Goal: Navigation & Orientation: Understand site structure

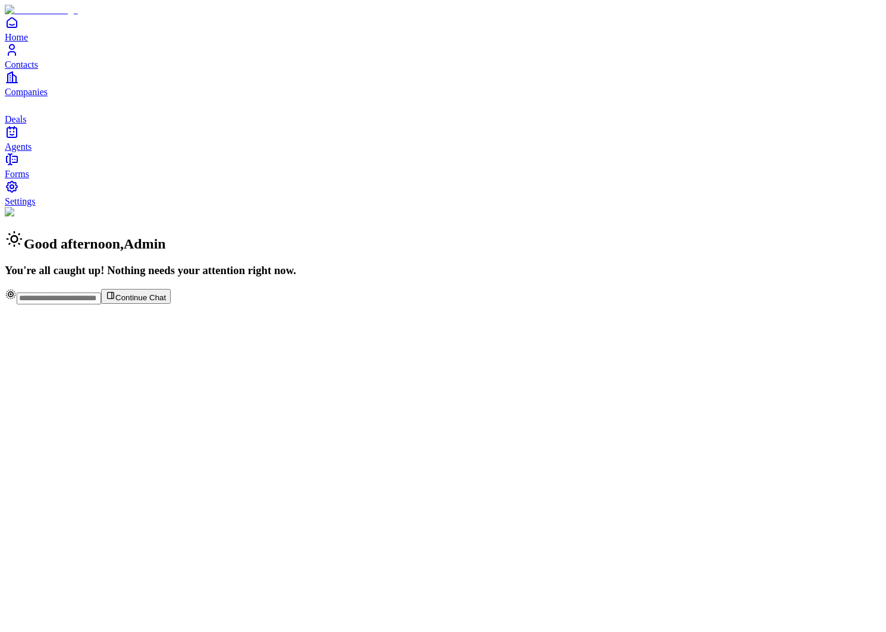
click at [38, 70] on span "Contacts" at bounding box center [21, 64] width 33 height 10
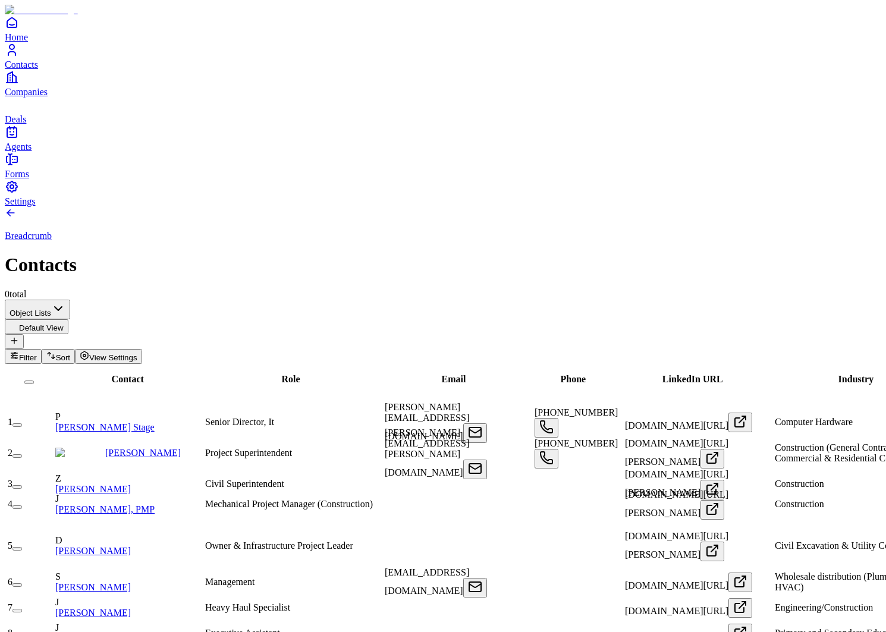
click at [28, 97] on link "Companies" at bounding box center [443, 83] width 876 height 27
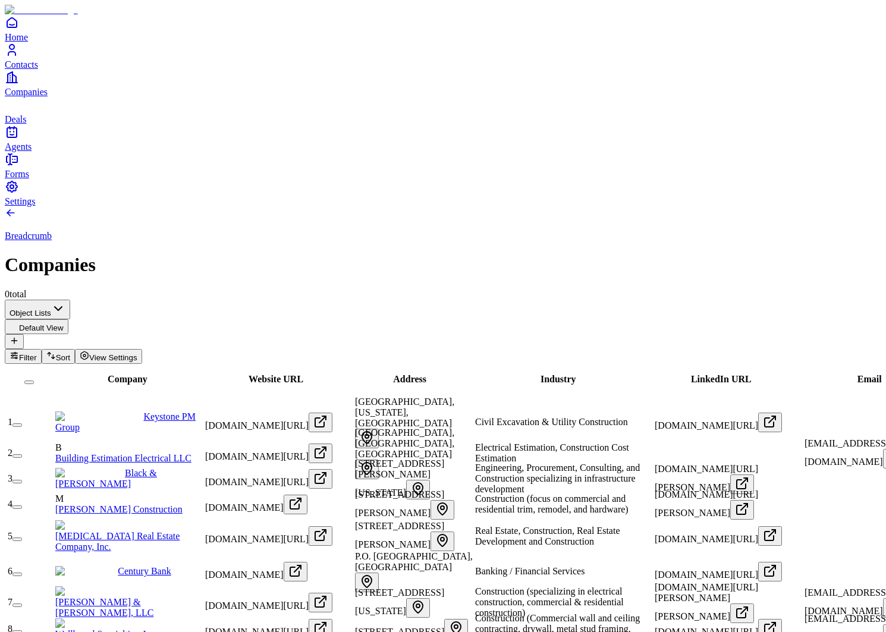
click at [19, 112] on icon "deals" at bounding box center [12, 105] width 14 height 14
